Goal: Find specific page/section: Find specific page/section

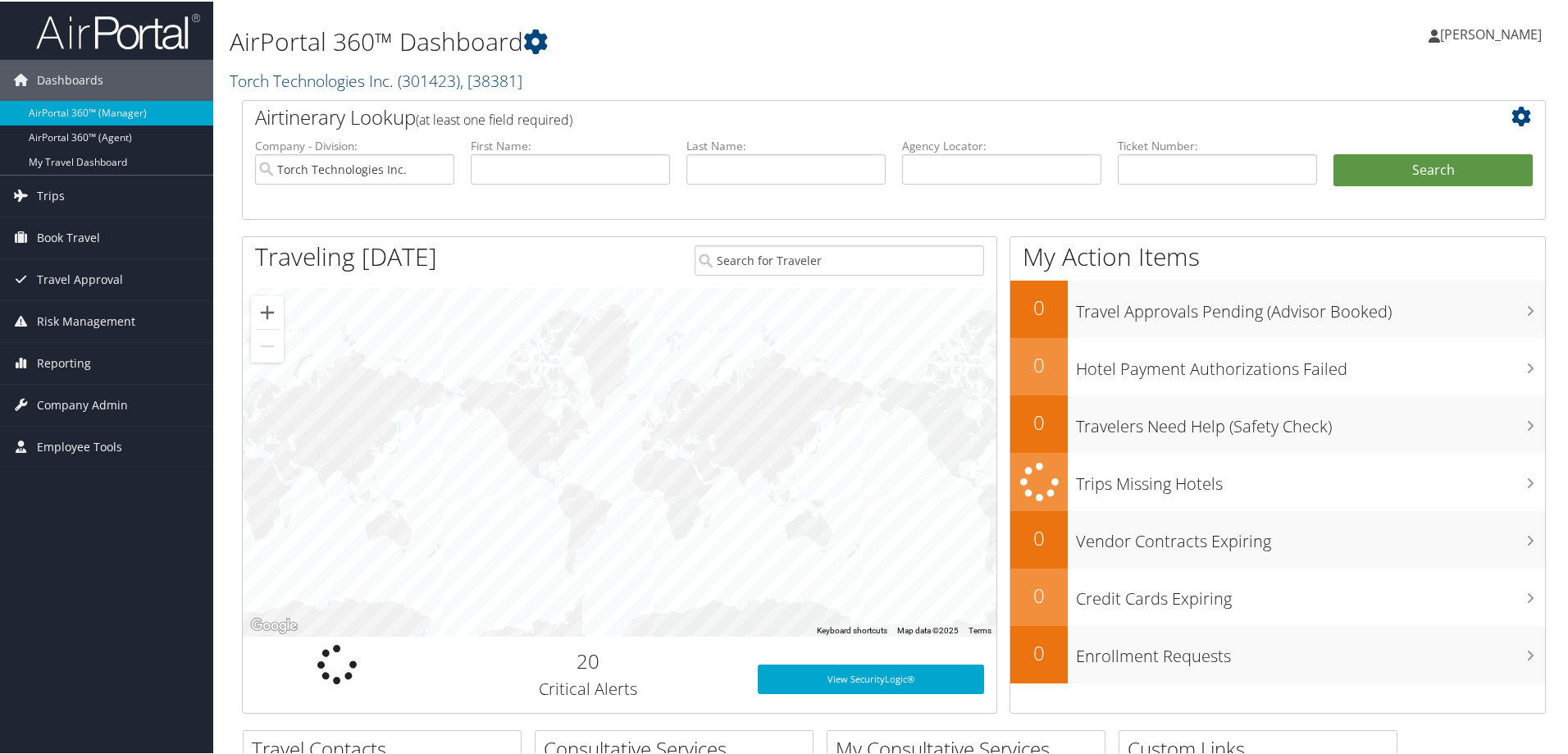
click at [254, 82] on link "Torch Technologies Inc. ( 301423 ) , [ 38381 ]" at bounding box center [375, 79] width 293 height 22
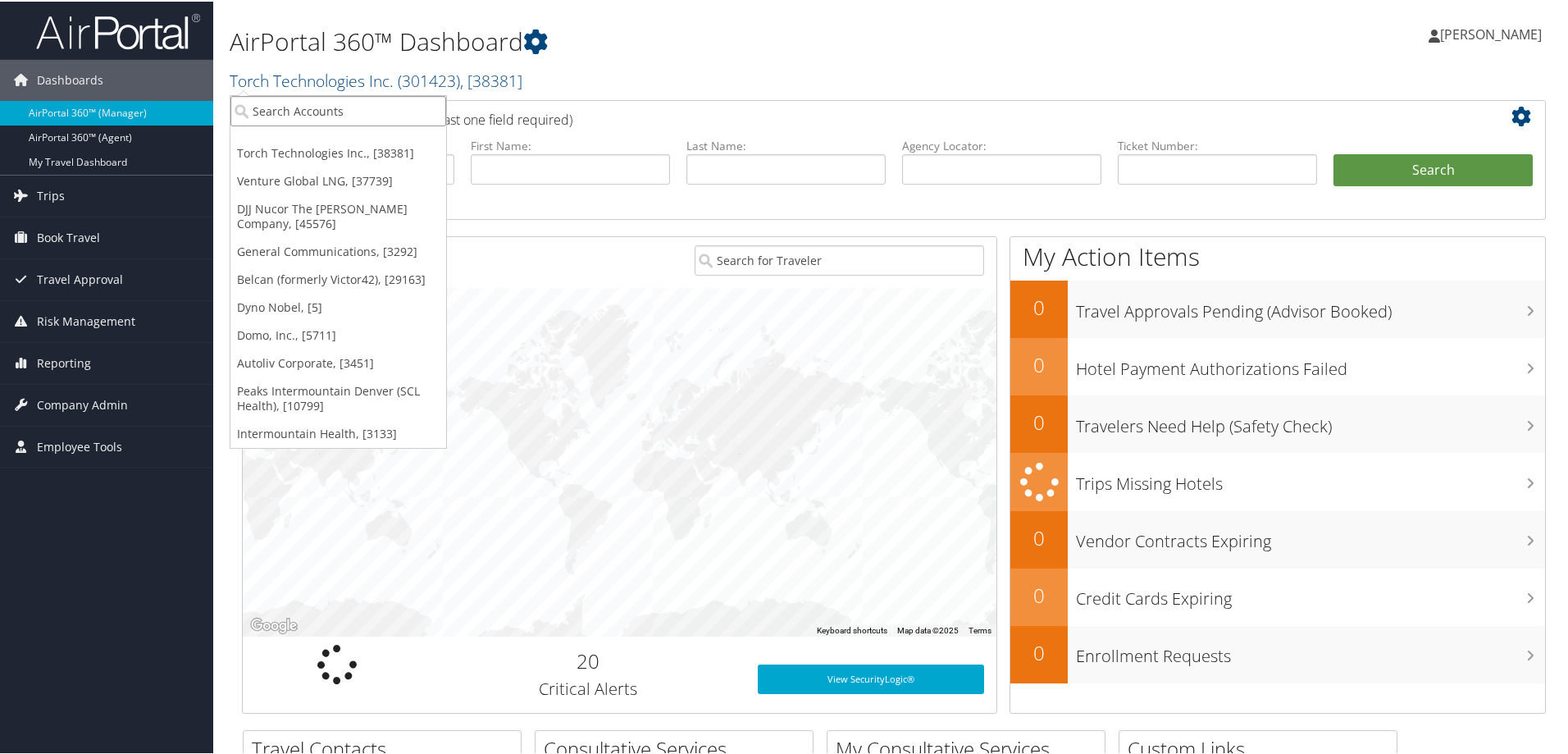
click at [294, 115] on input "search" at bounding box center [338, 109] width 215 height 31
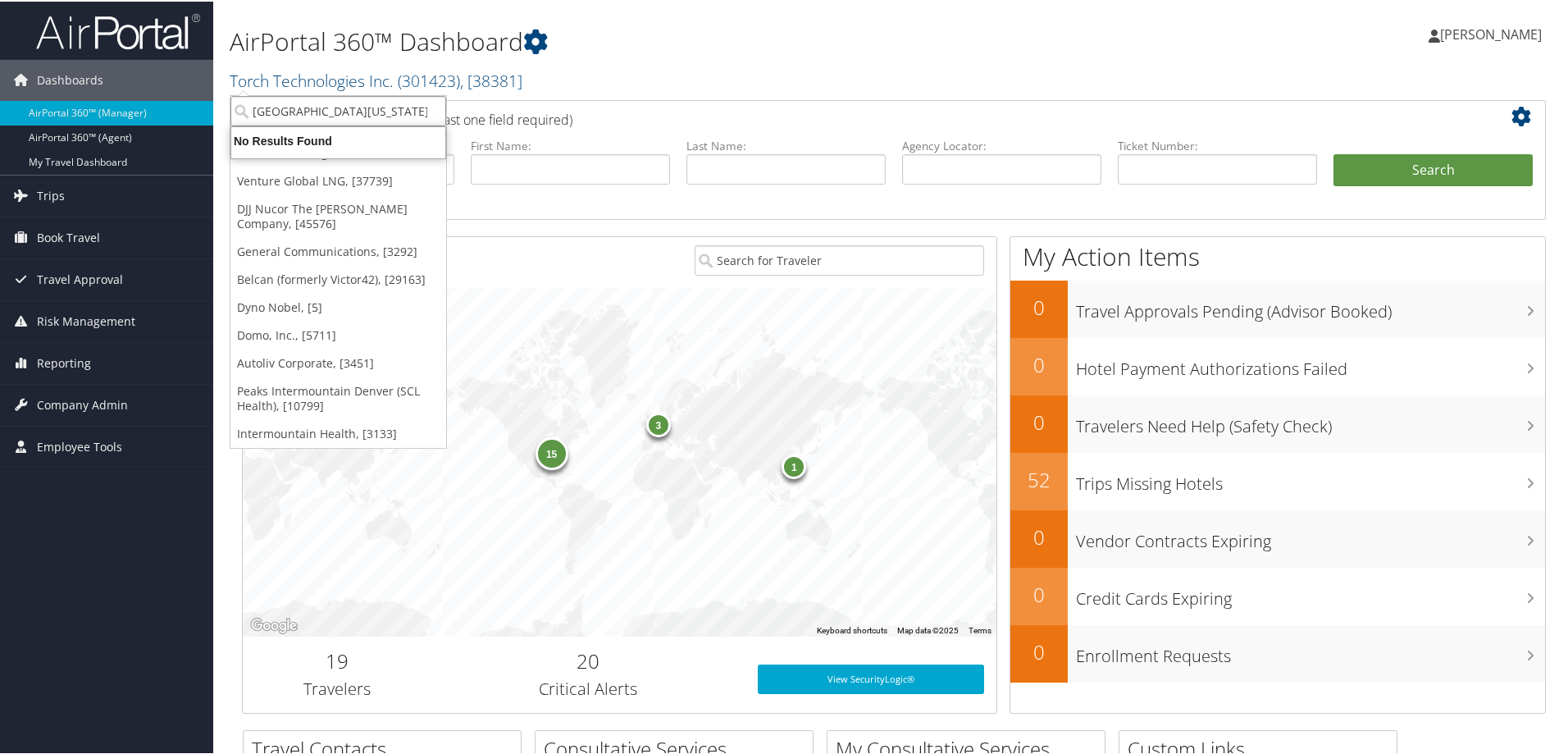
type input "University of Utah Hospital"
click at [398, 110] on input "University of Utah Hospital" at bounding box center [338, 109] width 215 height 31
type input "[GEOGRAPHIC_DATA][US_STATE]"
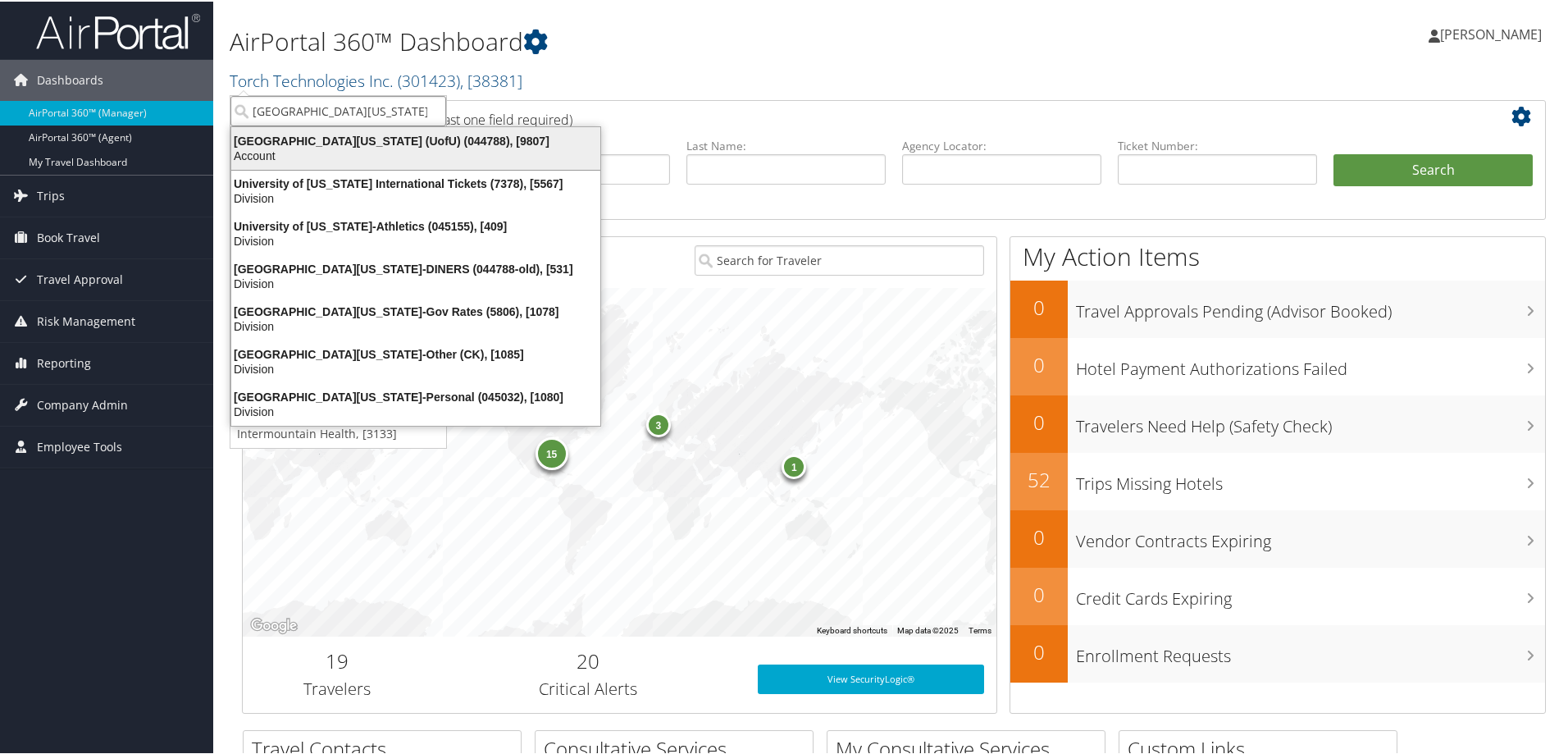
click at [337, 142] on div "University Of Utah (UofU) (044788), [9807]" at bounding box center [416, 139] width 389 height 15
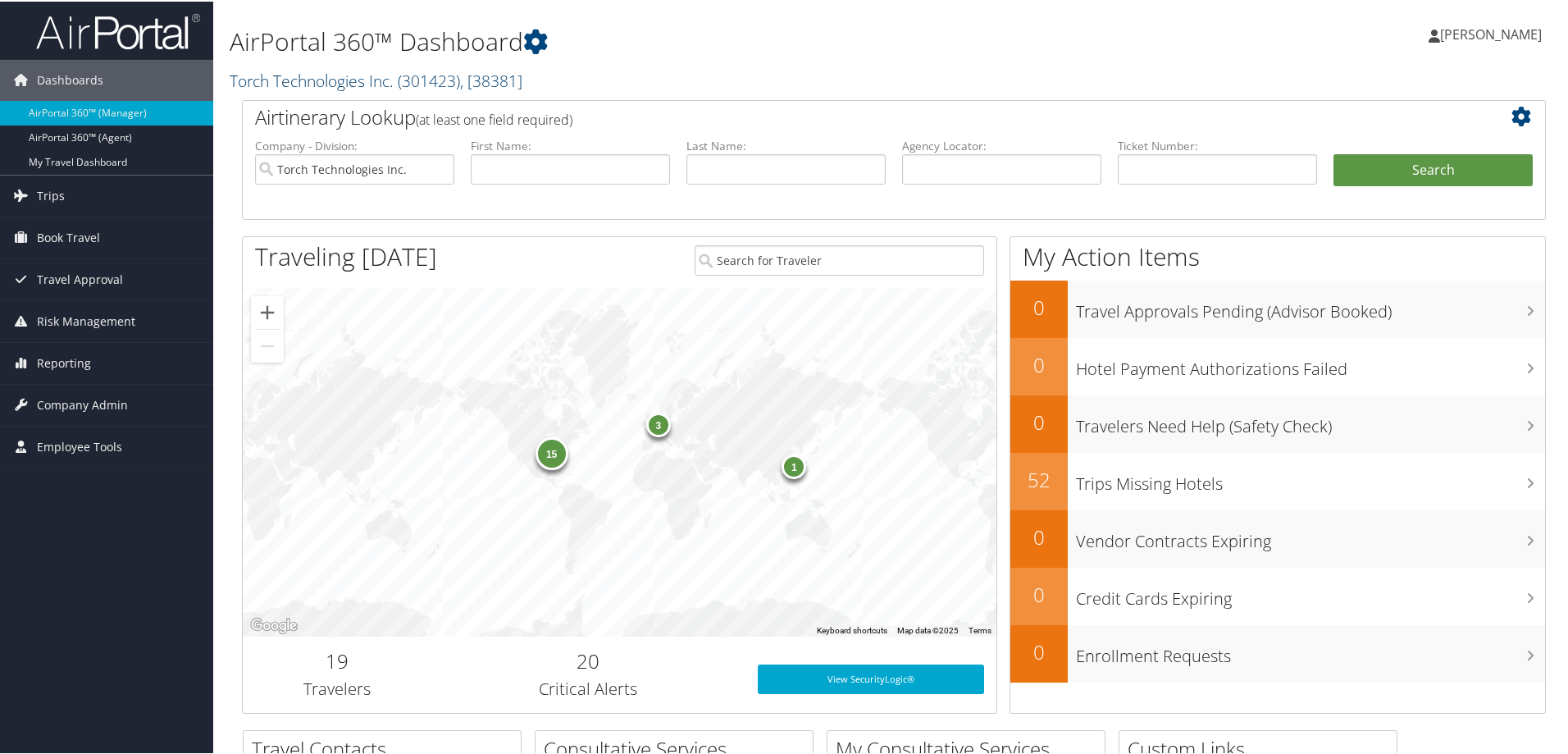
click at [292, 87] on link "Torch Technologies Inc. ( 301423 ) , [ 38381 ]" at bounding box center [375, 79] width 293 height 22
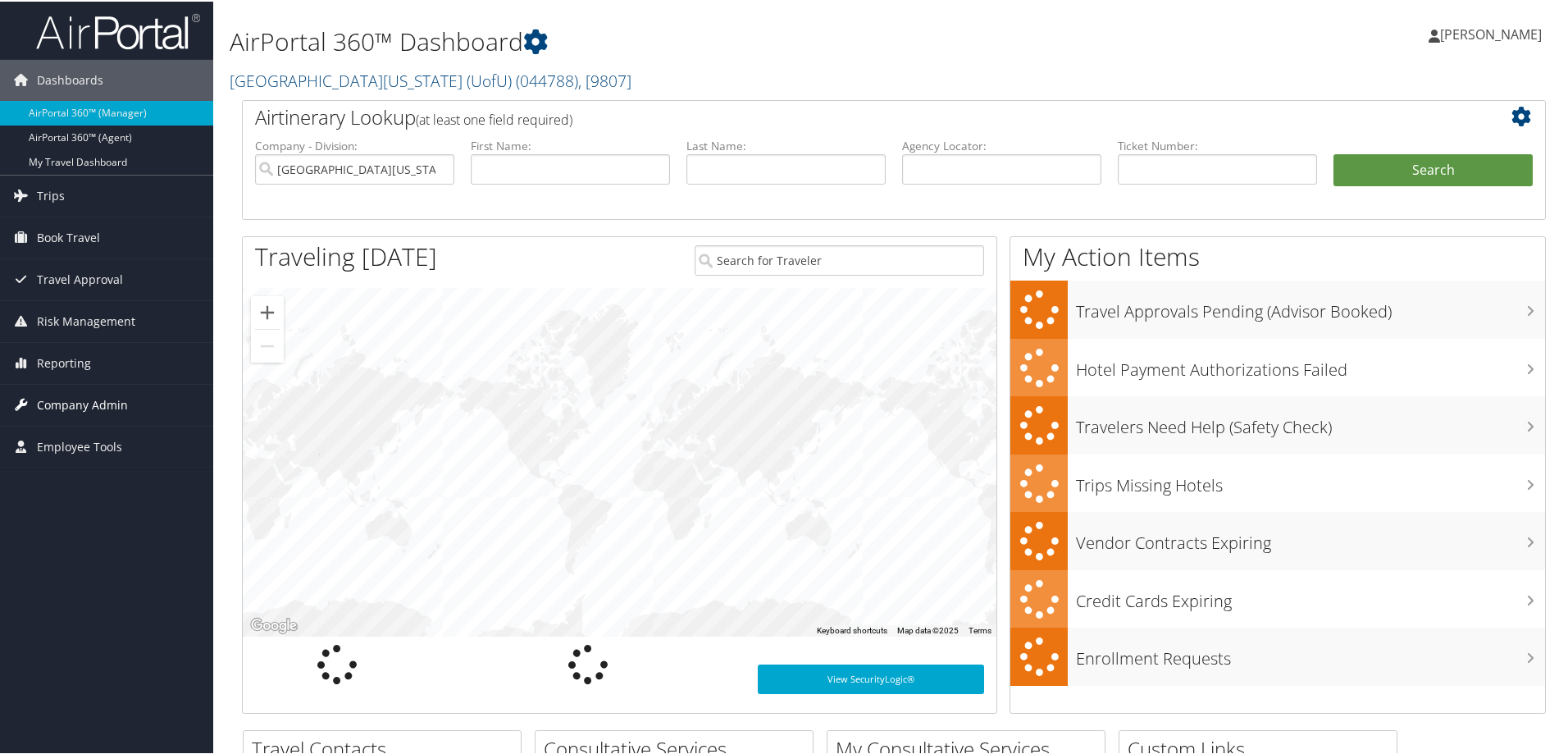
click at [45, 412] on span "Company Admin" at bounding box center [82, 403] width 91 height 41
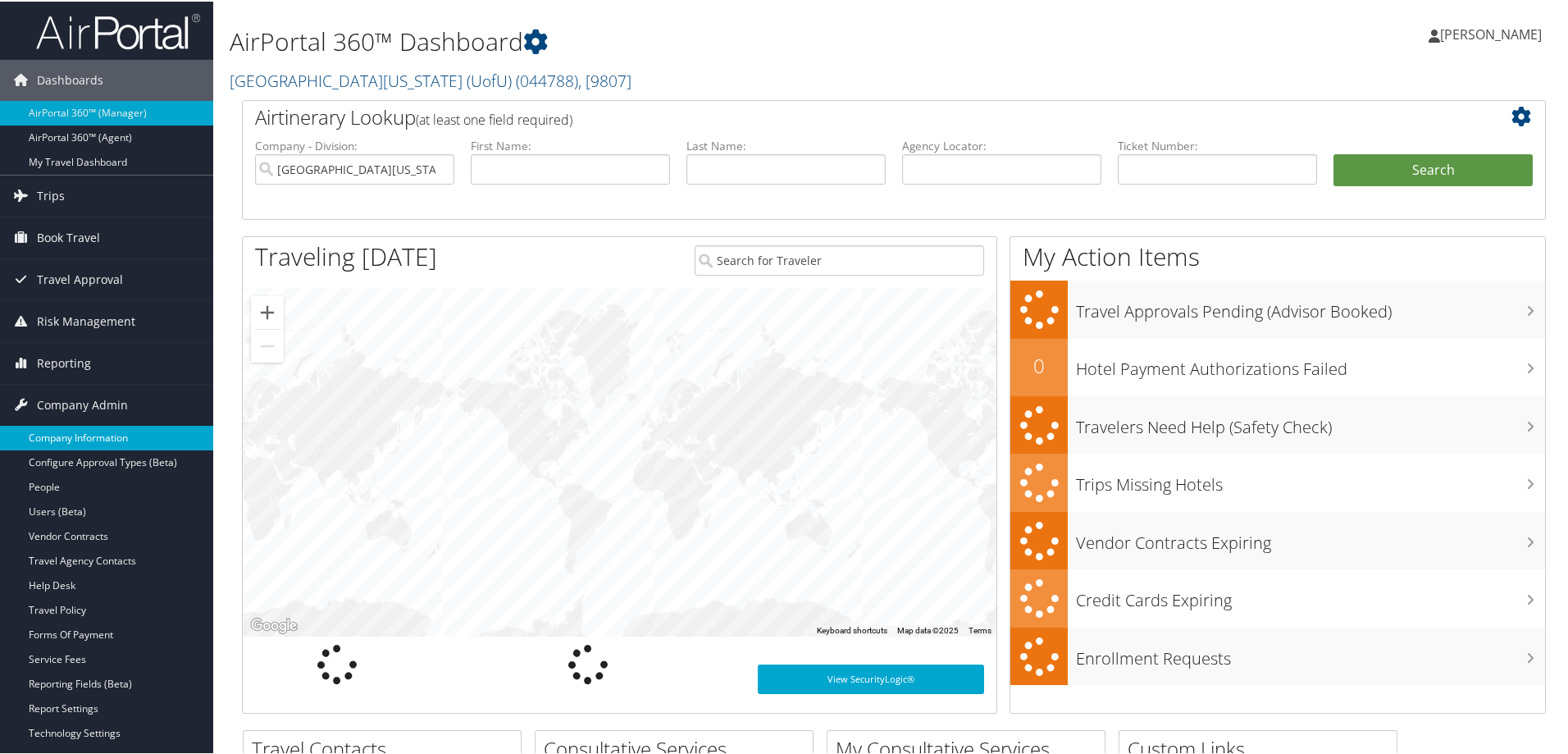
click at [97, 436] on link "Company Information" at bounding box center [106, 436] width 214 height 25
